Goal: Transaction & Acquisition: Purchase product/service

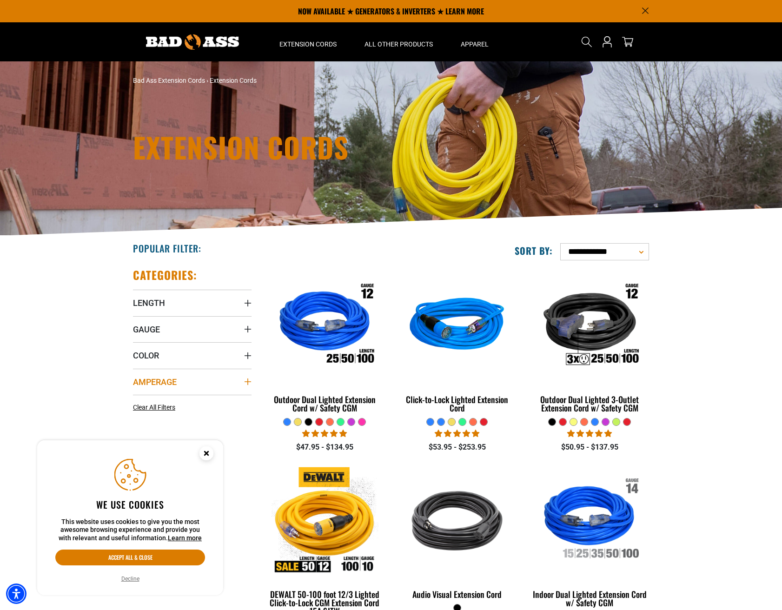
click at [152, 379] on span "Amperage" at bounding box center [155, 382] width 44 height 11
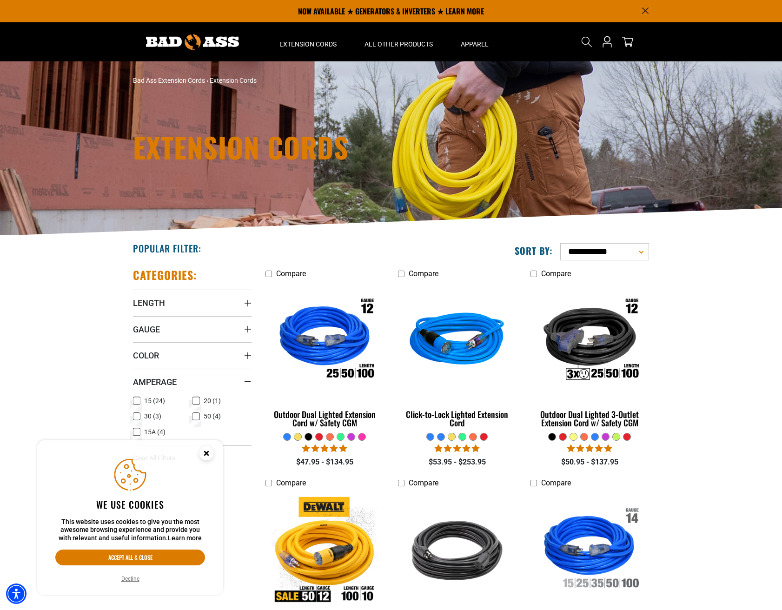
click at [195, 414] on icon at bounding box center [196, 417] width 7 height 12
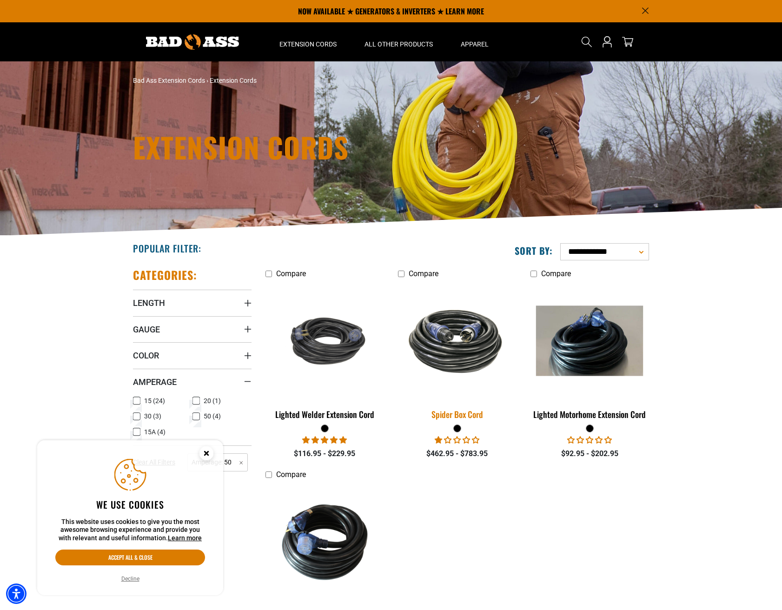
click at [459, 349] on img at bounding box center [457, 341] width 130 height 80
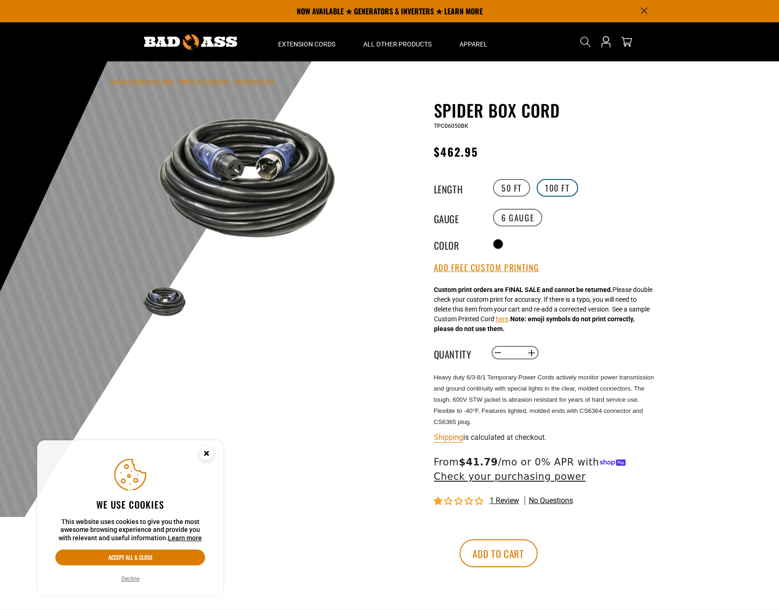
click at [557, 186] on label "100 FT" at bounding box center [557, 188] width 41 height 18
